Goal: Information Seeking & Learning: Learn about a topic

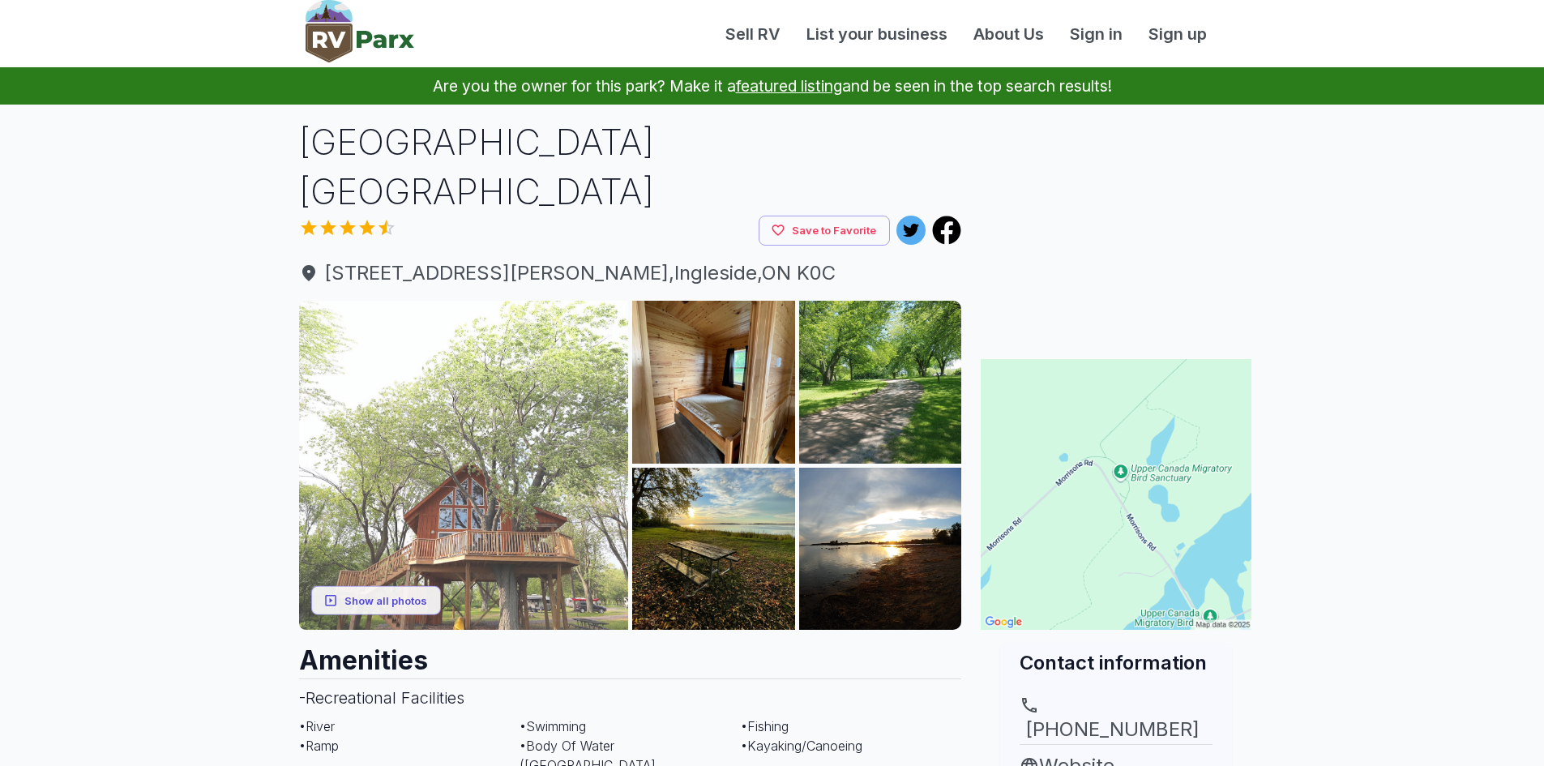
click at [462, 446] on img at bounding box center [464, 466] width 330 height 330
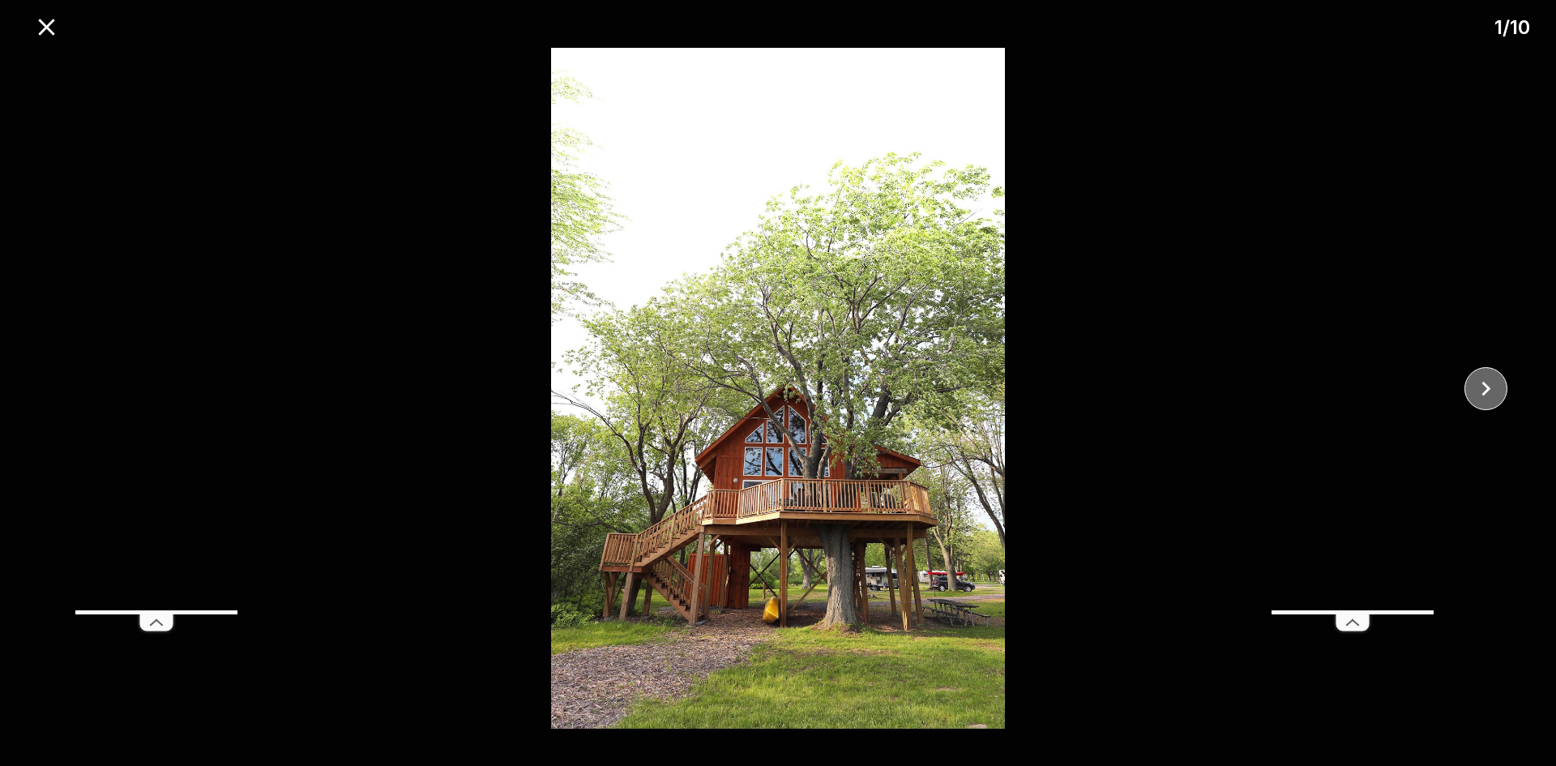
click at [1483, 387] on icon "close" at bounding box center [1486, 388] width 28 height 28
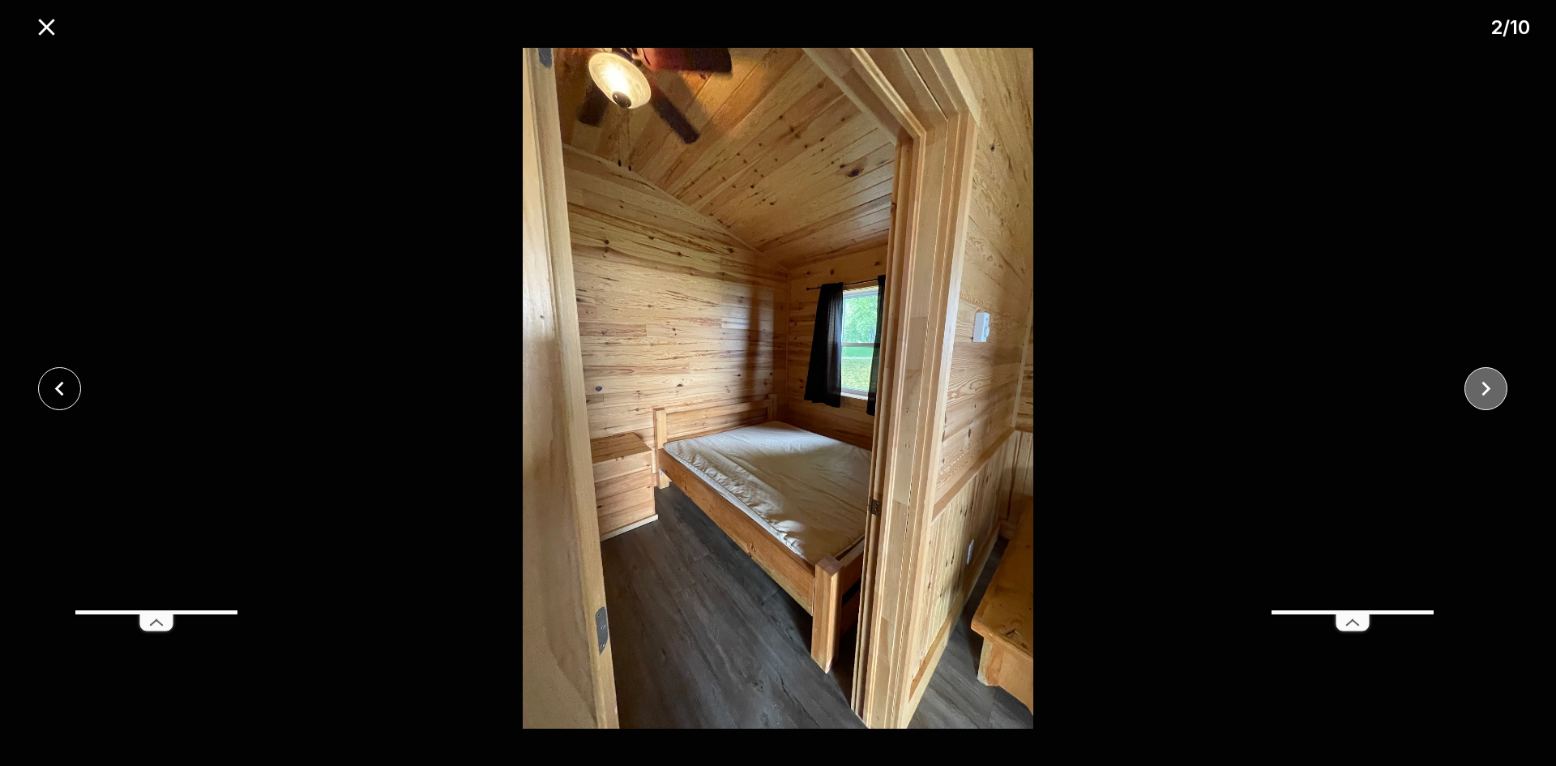
click at [1483, 387] on icon "close" at bounding box center [1486, 388] width 28 height 28
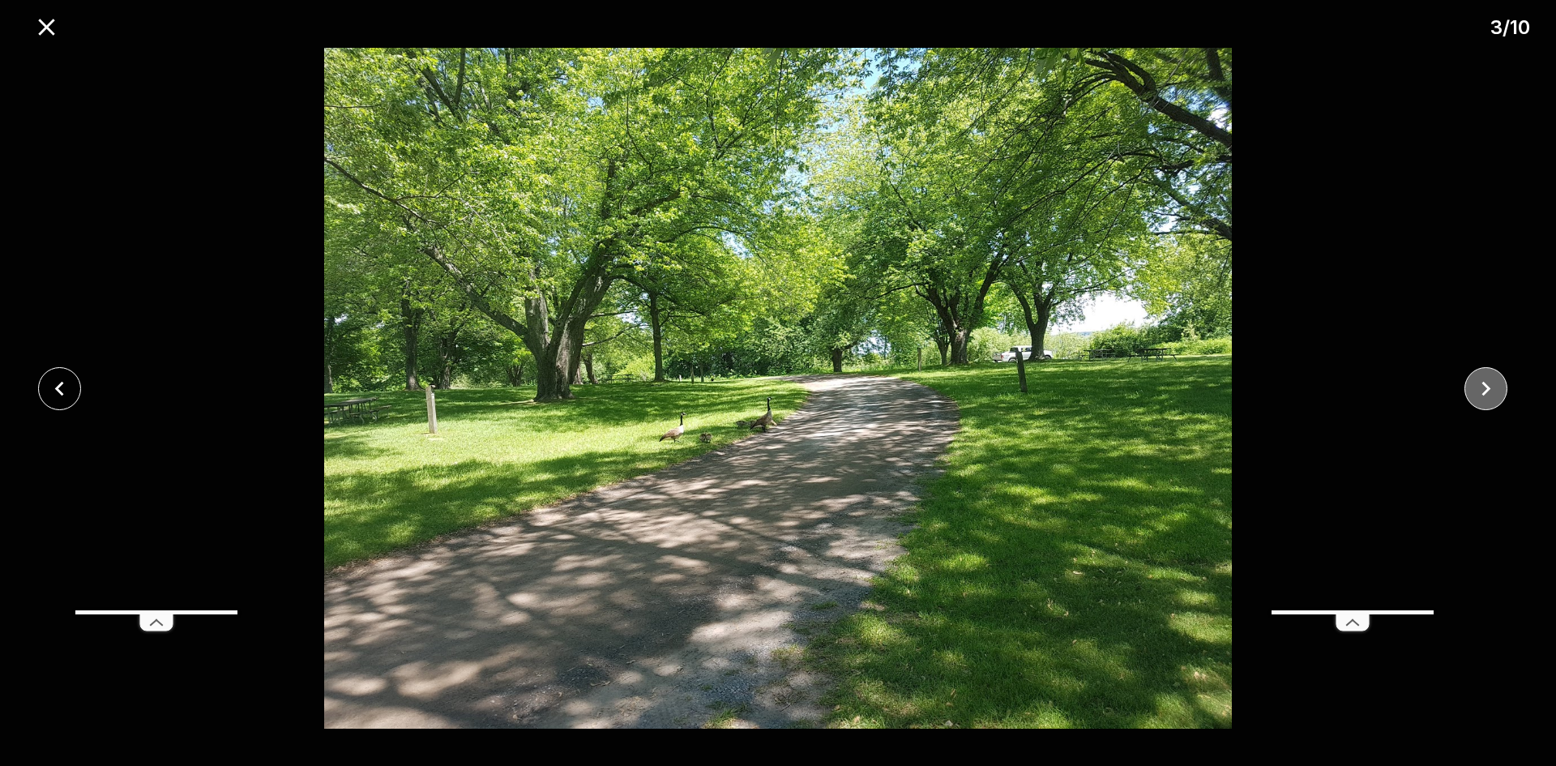
click at [1483, 387] on icon "close" at bounding box center [1486, 388] width 28 height 28
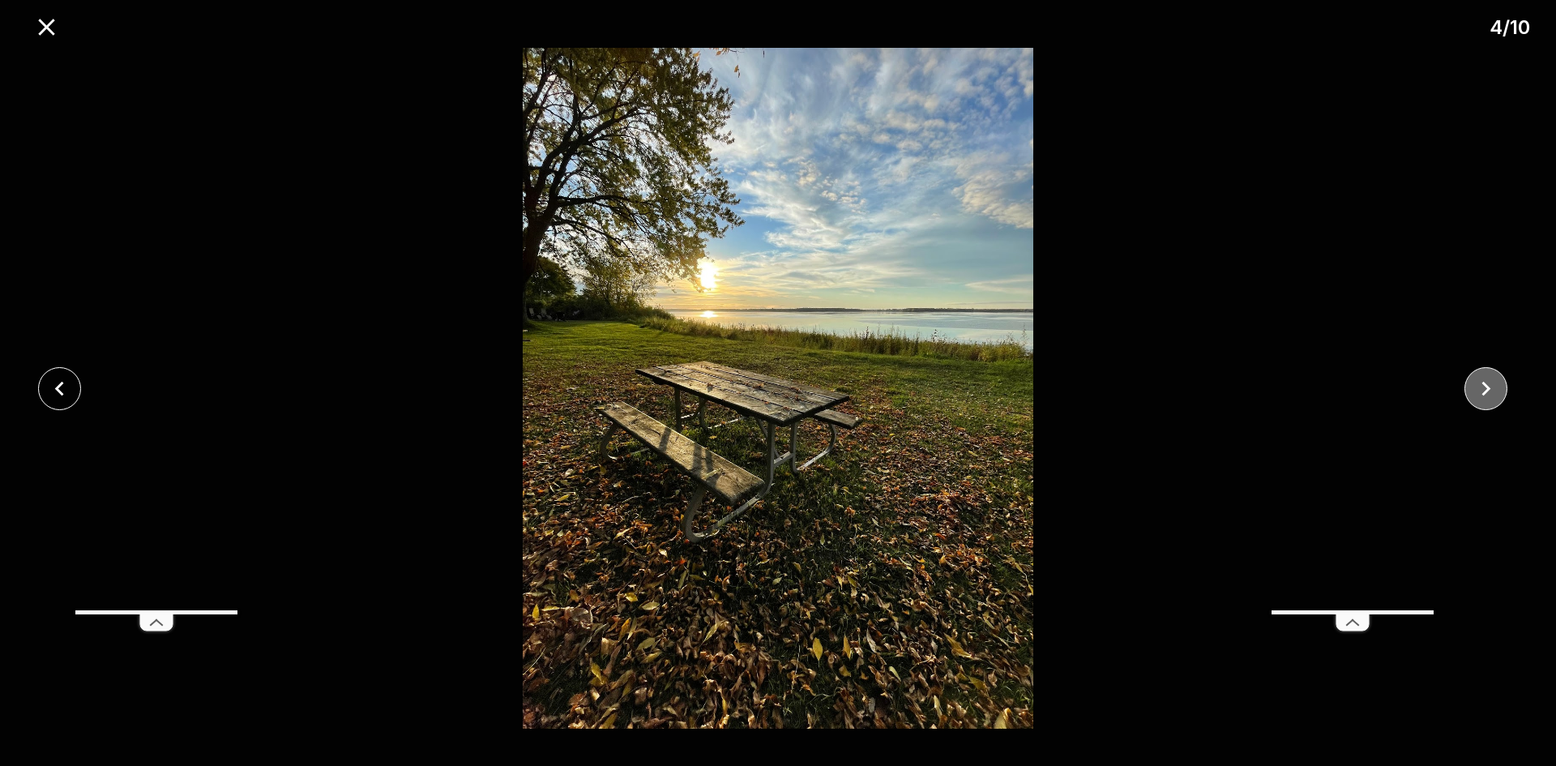
click at [1483, 387] on icon "close" at bounding box center [1486, 388] width 28 height 28
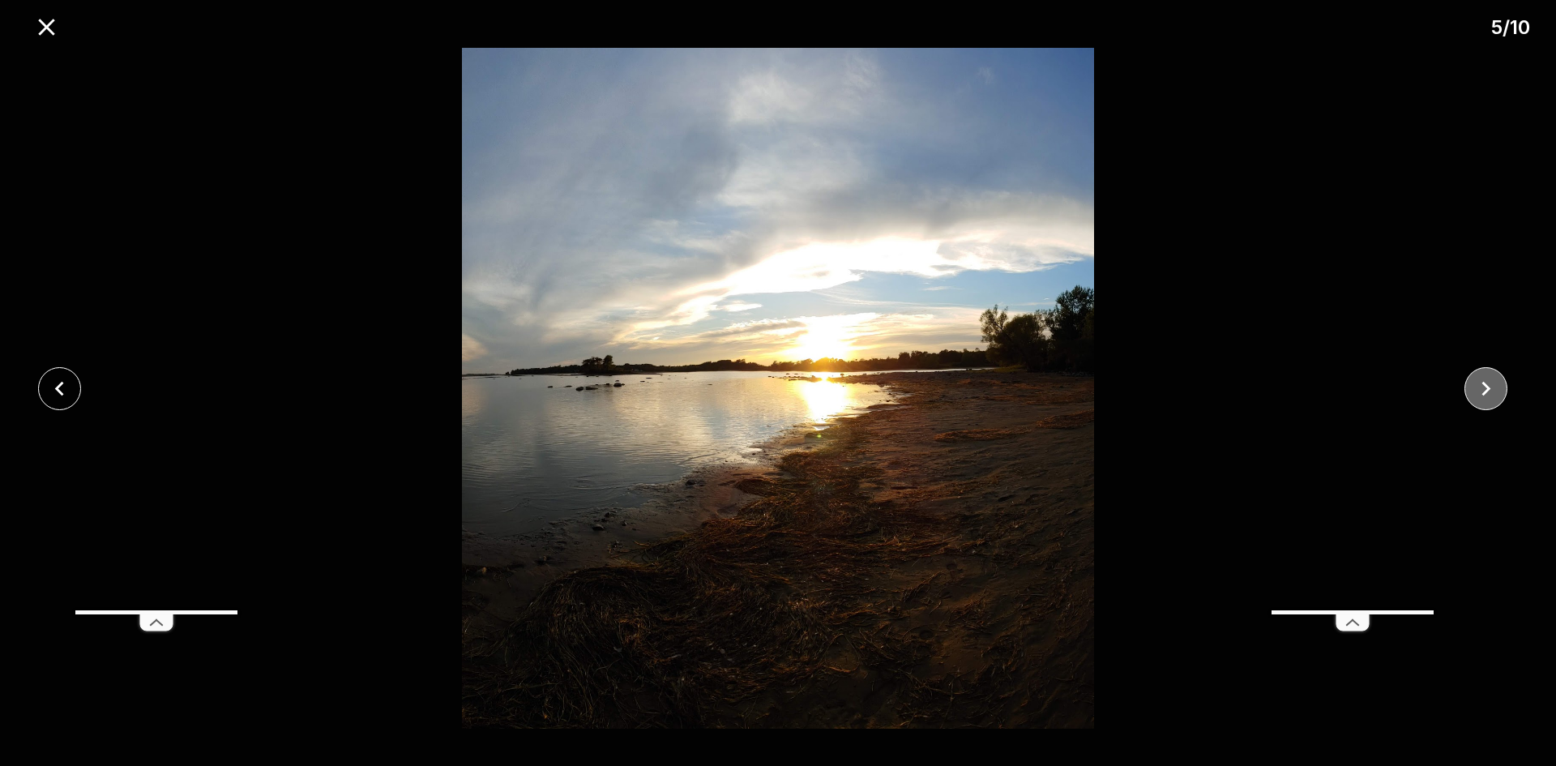
click at [1483, 387] on icon "close" at bounding box center [1486, 388] width 28 height 28
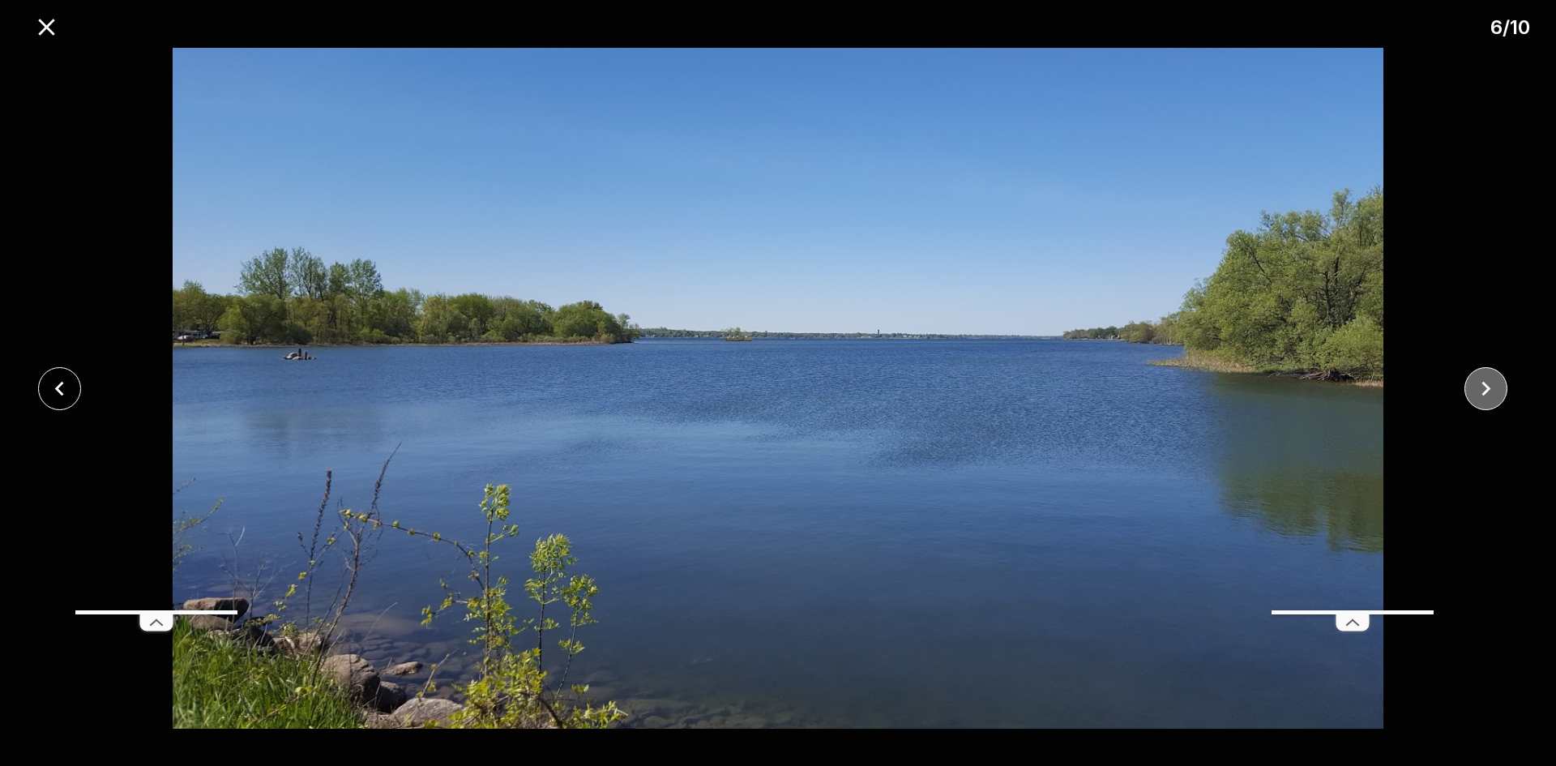
click at [1483, 387] on icon "close" at bounding box center [1486, 388] width 28 height 28
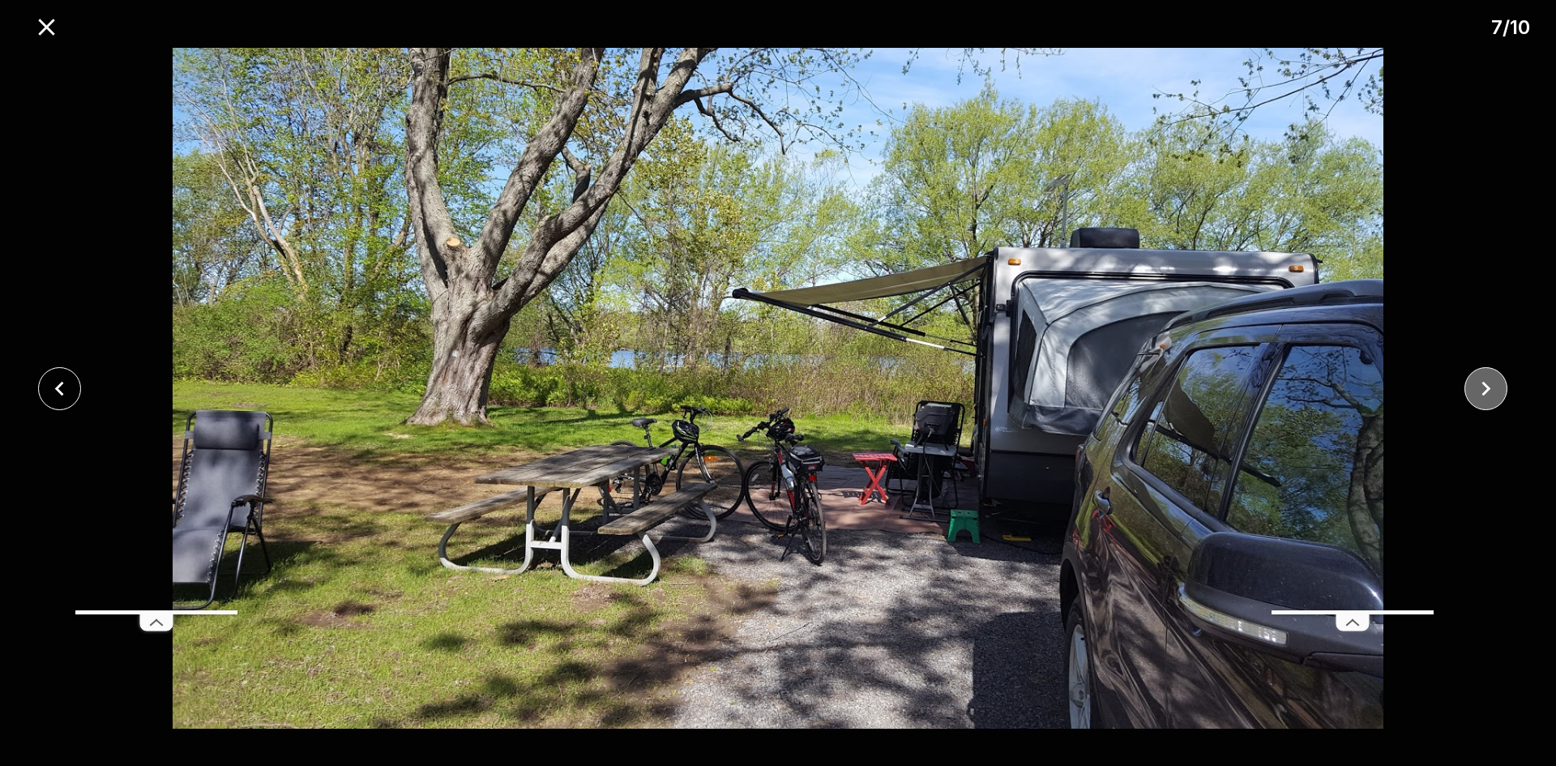
click at [1483, 387] on icon "close" at bounding box center [1486, 388] width 28 height 28
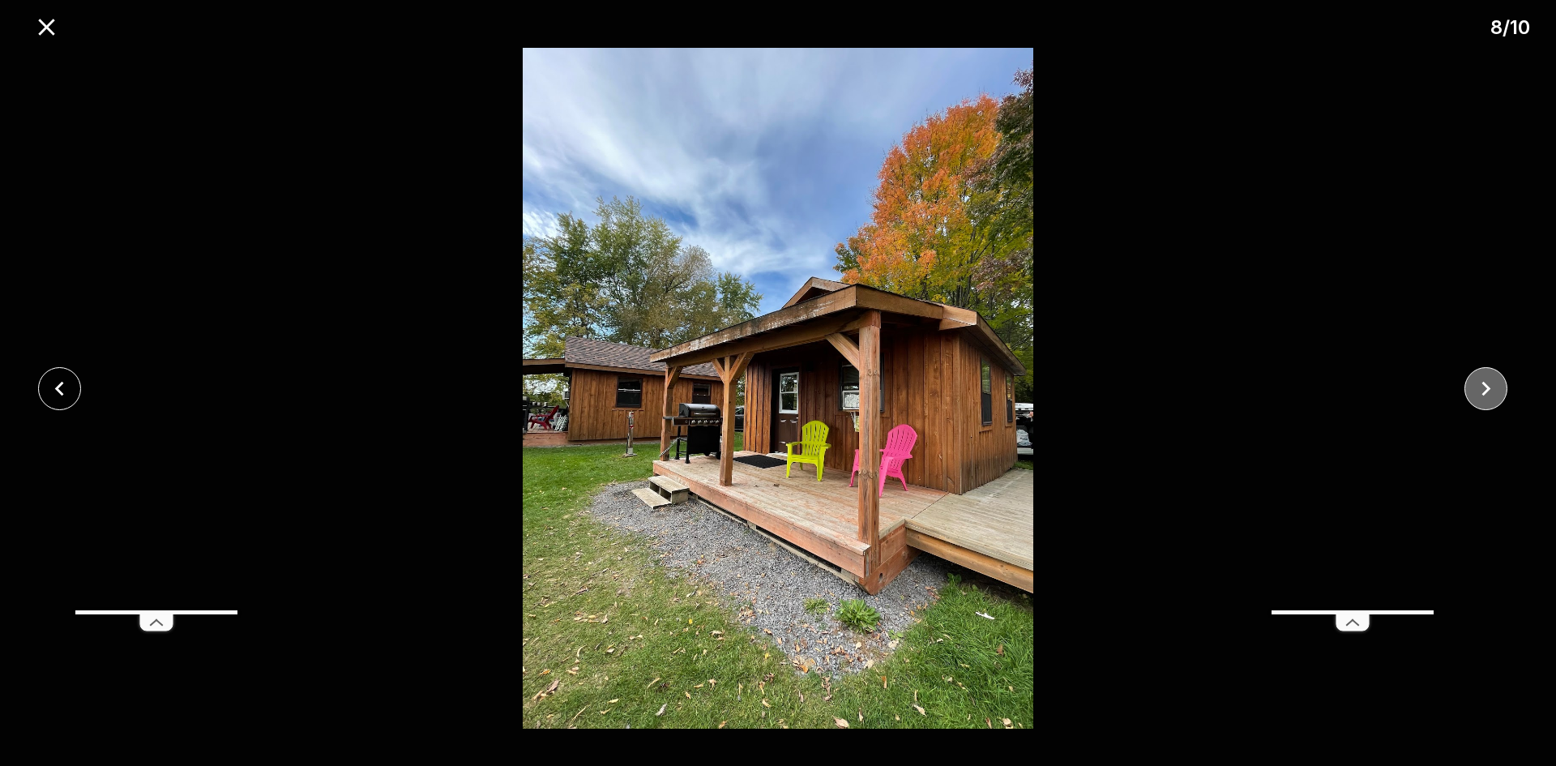
click at [1483, 387] on icon "close" at bounding box center [1486, 388] width 28 height 28
